Goal: Transaction & Acquisition: Purchase product/service

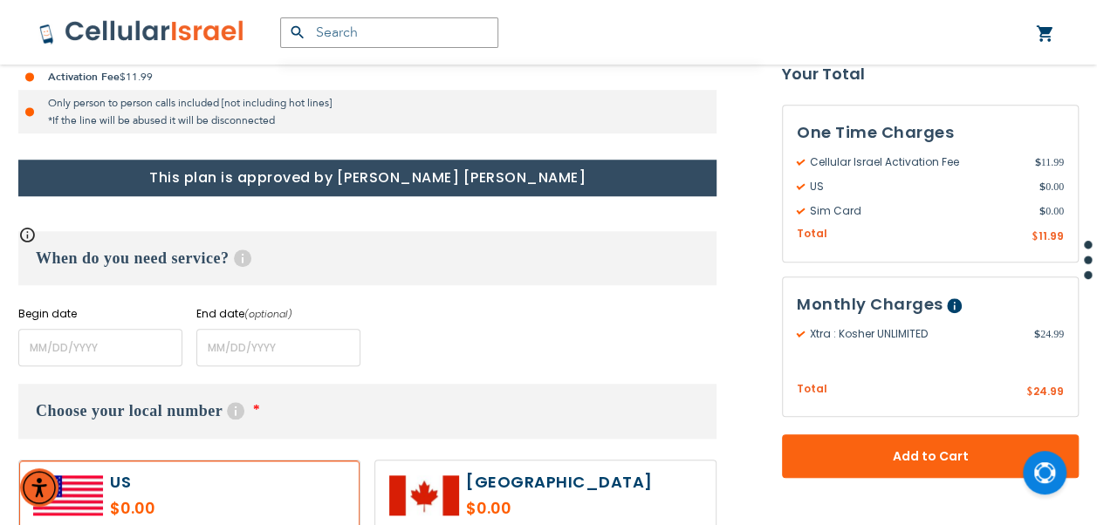
scroll to position [698, 0]
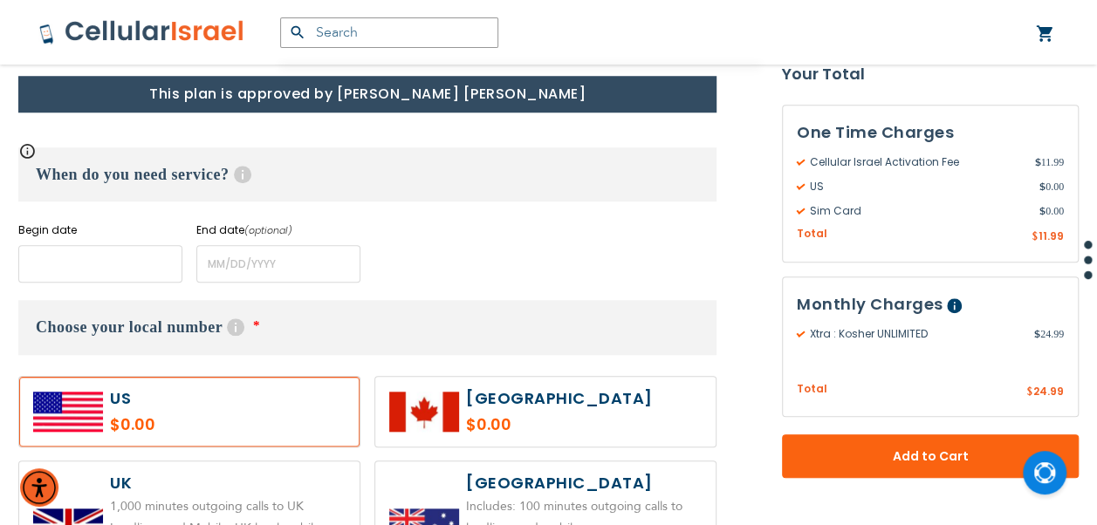
click at [135, 263] on input "name" at bounding box center [100, 264] width 164 height 38
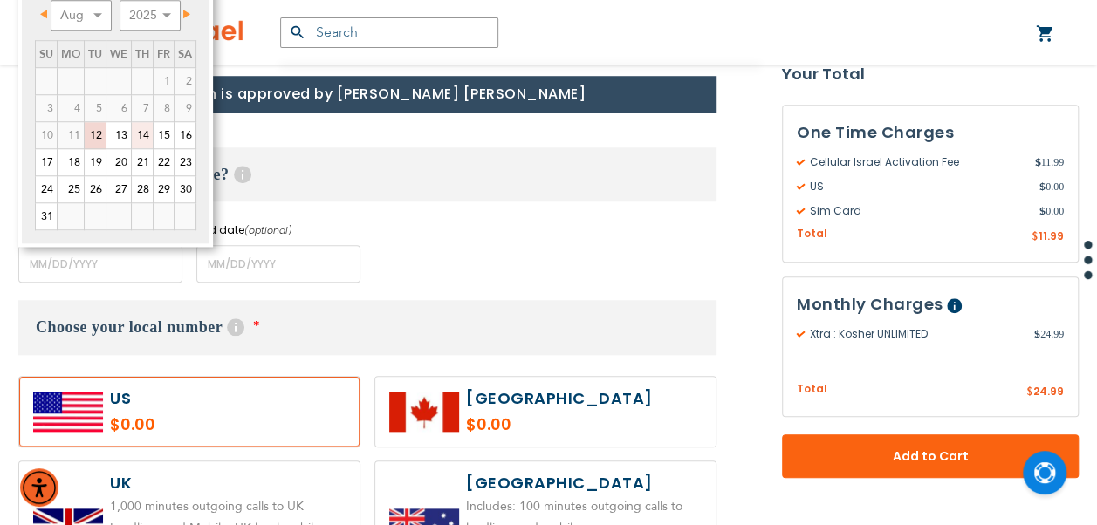
click at [145, 133] on link "14" at bounding box center [142, 135] width 21 height 26
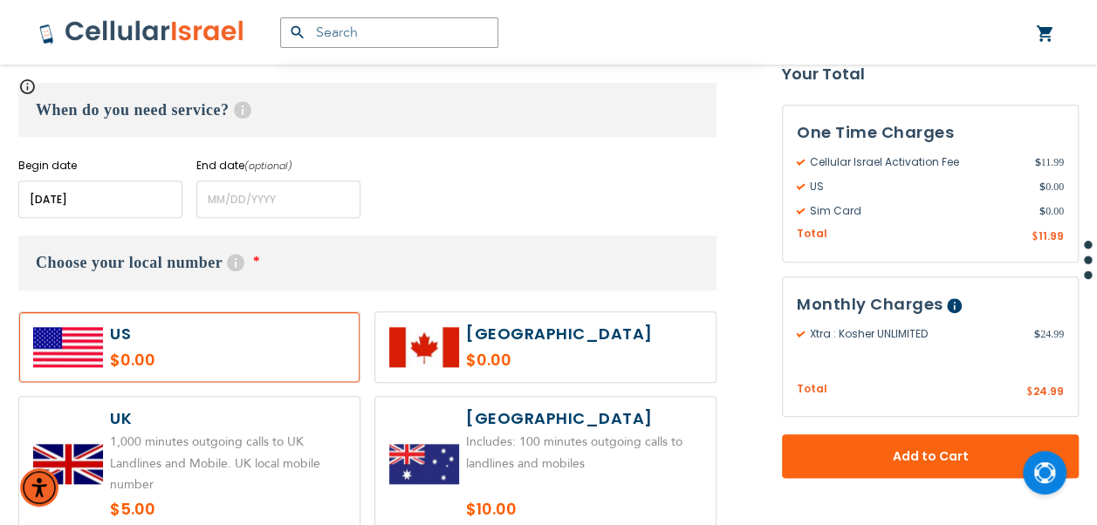
scroll to position [785, 0]
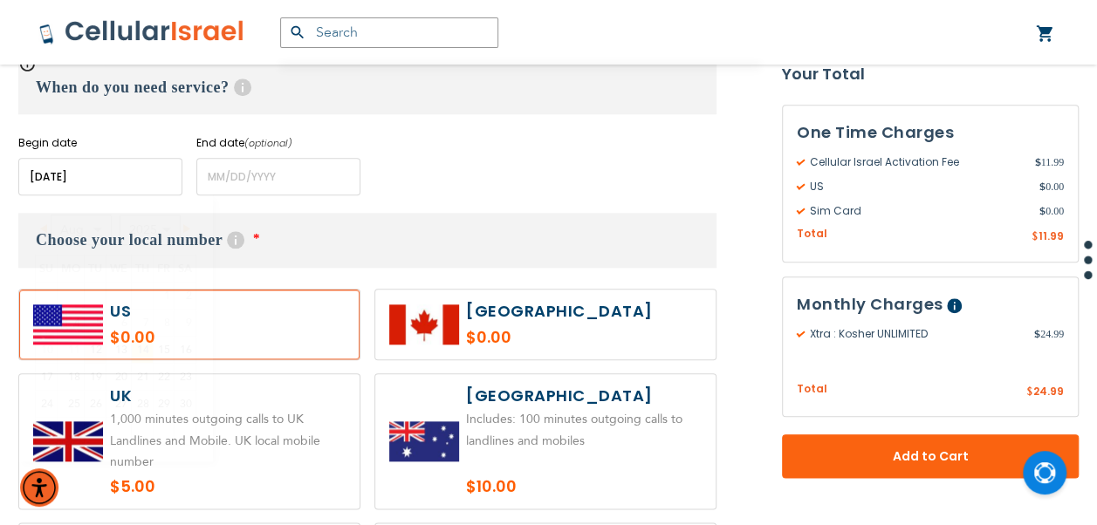
click at [146, 169] on input "name" at bounding box center [100, 177] width 164 height 38
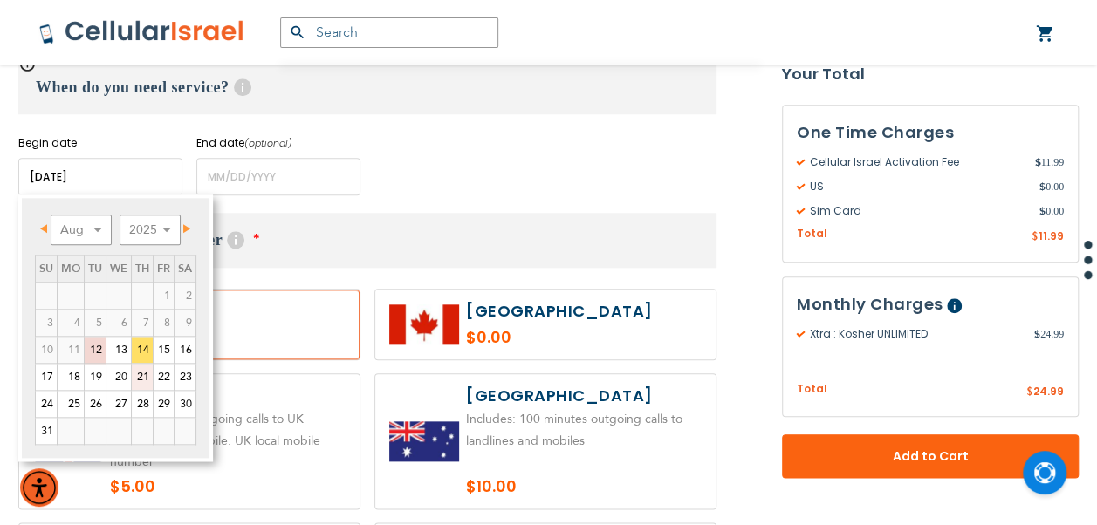
click at [140, 376] on link "21" at bounding box center [142, 377] width 21 height 26
type input "[DATE]"
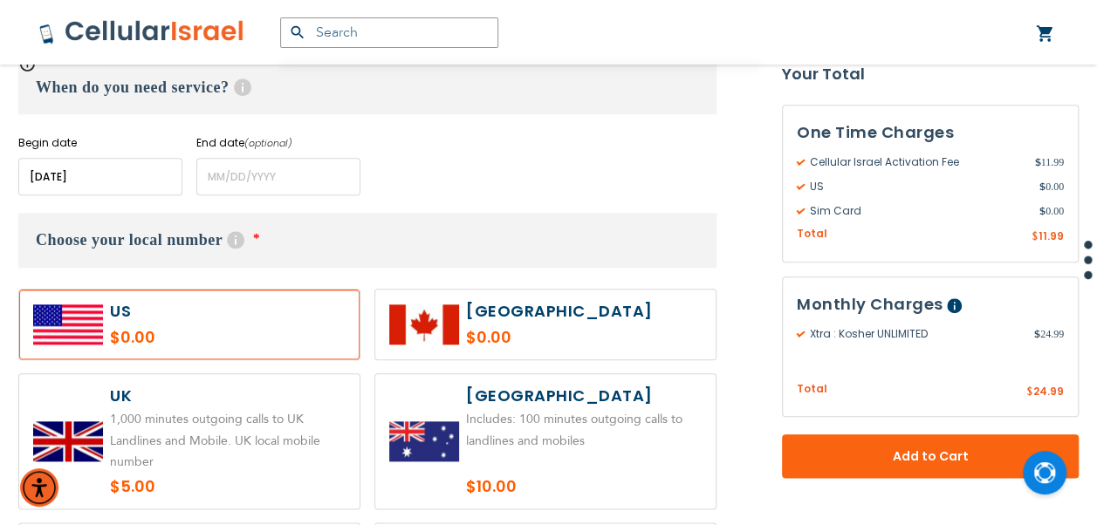
click at [434, 190] on div "Begin date Please enter Start Date End date (optional) Please enter End Date Lo…" at bounding box center [367, 165] width 698 height 60
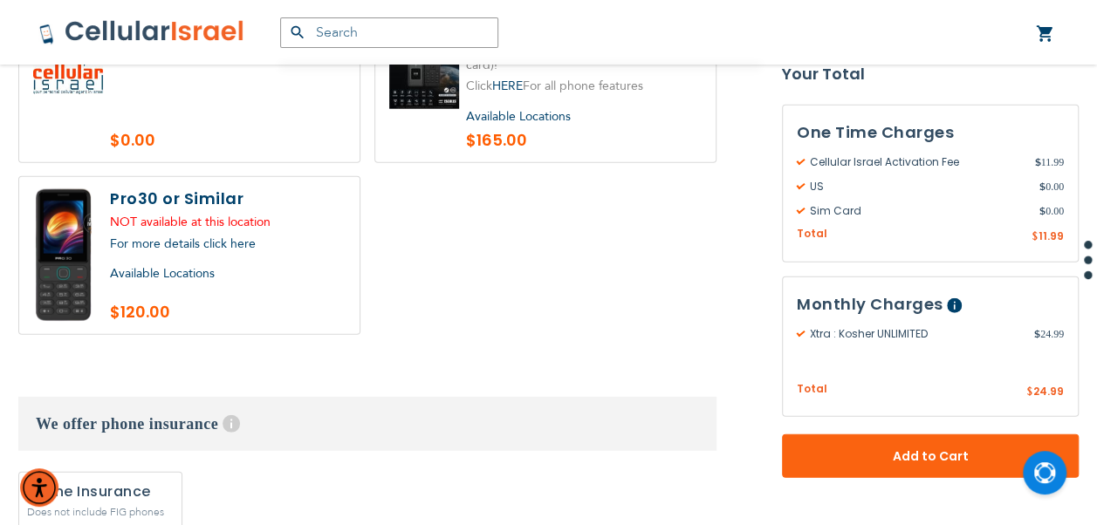
scroll to position [2268, 0]
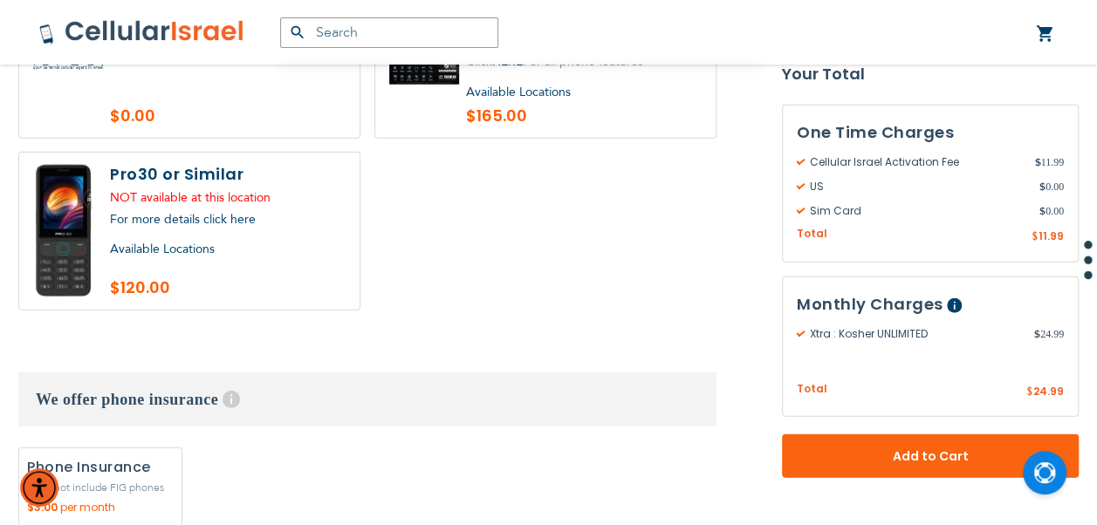
click at [213, 239] on div "Available Locations" at bounding box center [228, 250] width 236 height 22
click at [250, 153] on label at bounding box center [189, 231] width 340 height 157
radio input "true"
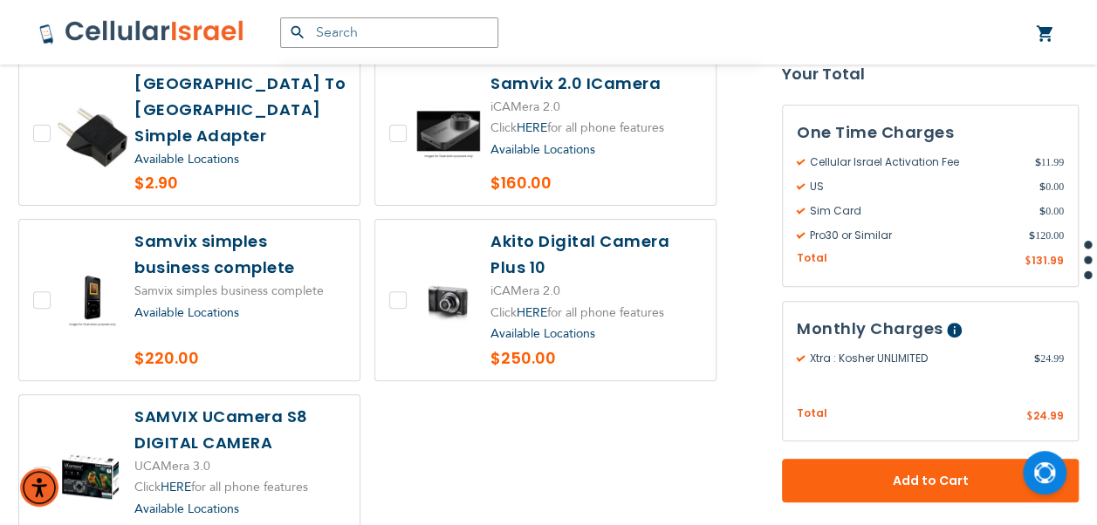
scroll to position [3577, 0]
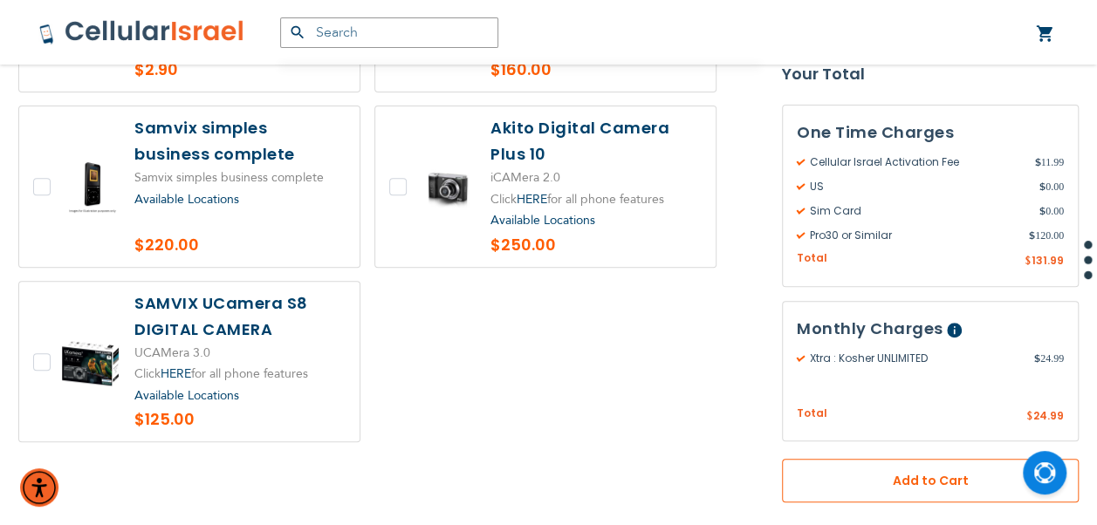
click at [912, 472] on span "Add to Cart" at bounding box center [929, 481] width 181 height 18
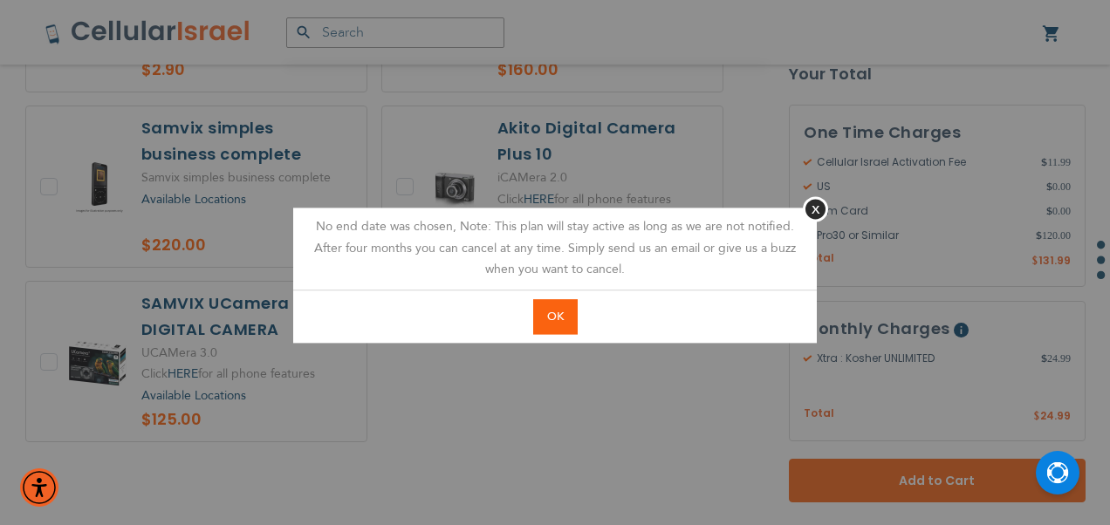
click at [549, 304] on button "OK" at bounding box center [555, 317] width 44 height 36
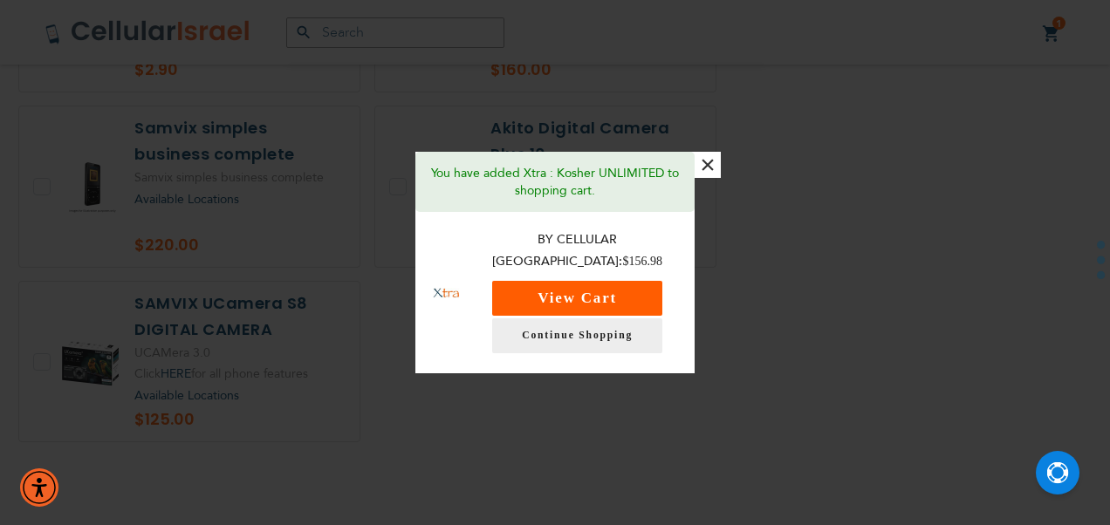
click at [588, 284] on button "View Cart" at bounding box center [577, 298] width 170 height 35
